Goal: Task Accomplishment & Management: Manage account settings

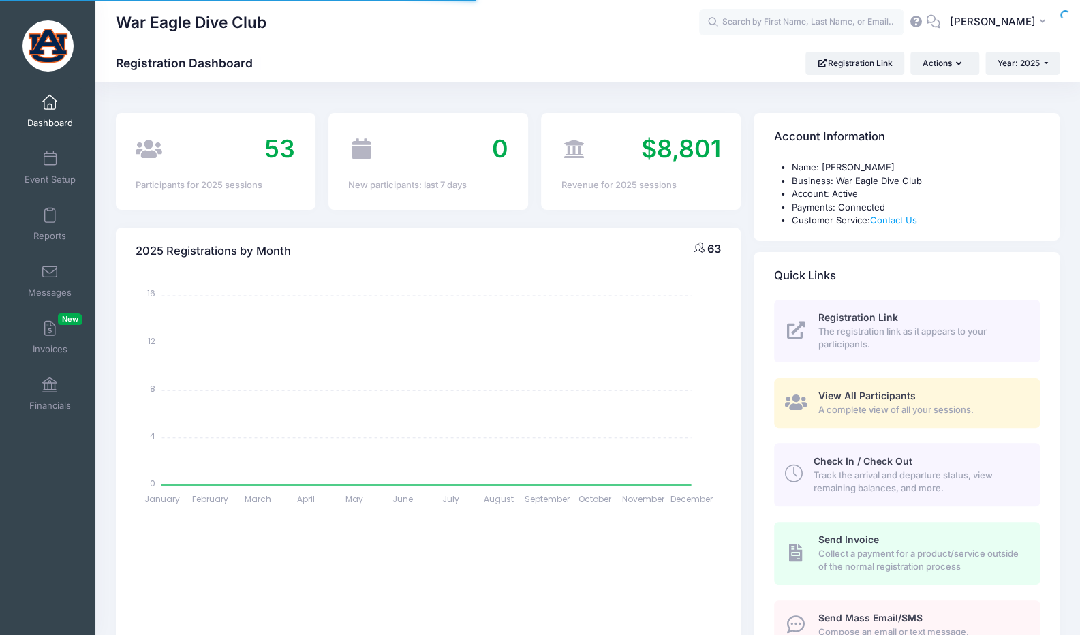
select select
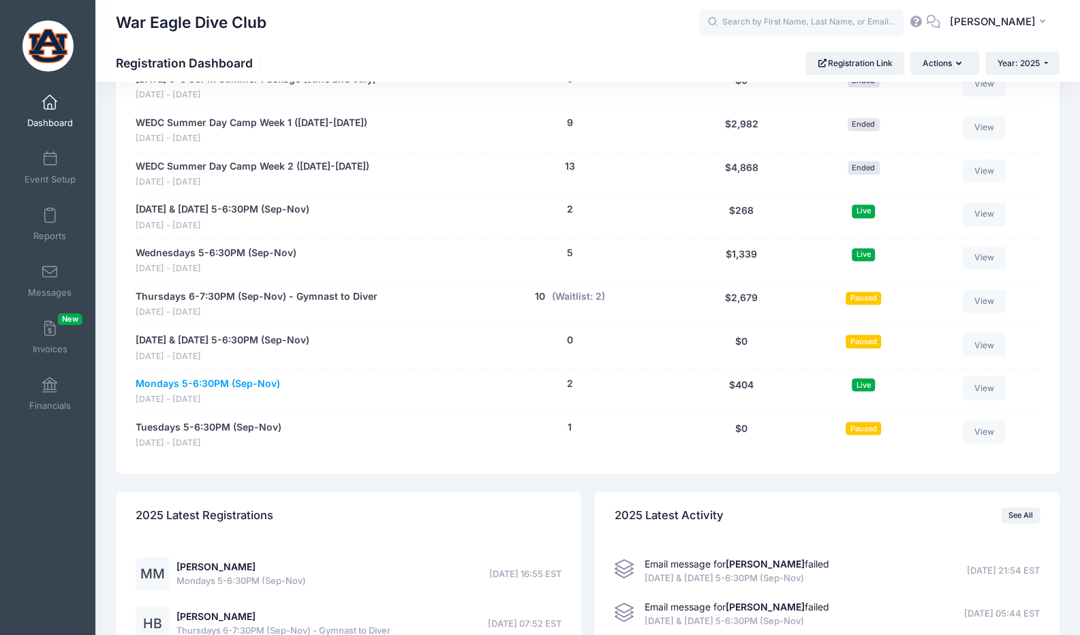
scroll to position [1280, 0]
click at [234, 290] on link "Thursdays 6-7:30PM (Sep-Nov) - Gymnast to Diver" at bounding box center [257, 297] width 242 height 14
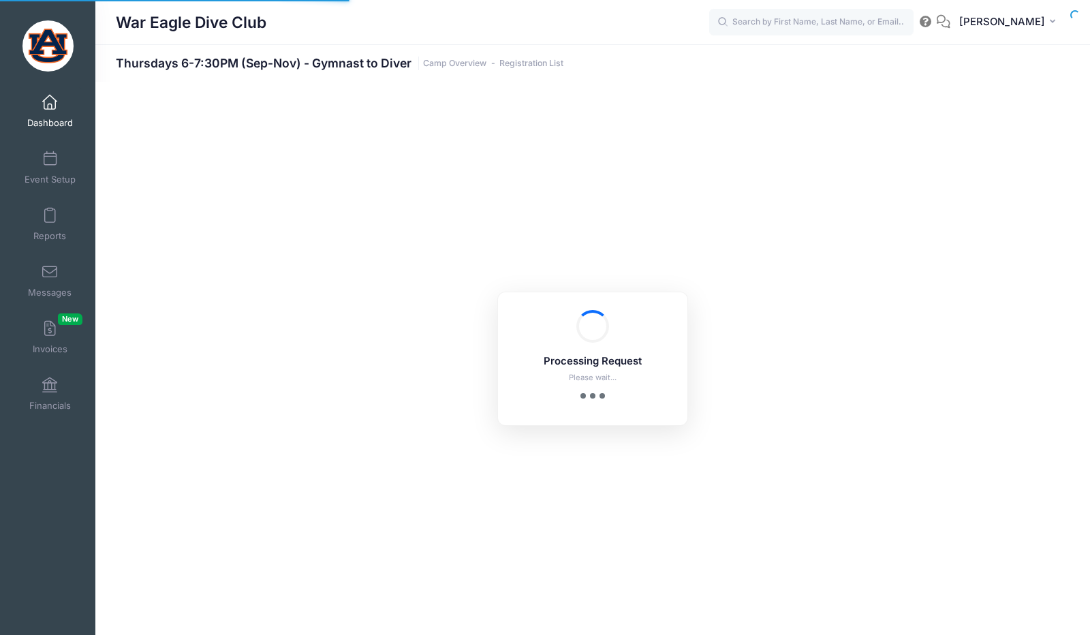
select select "10"
